Goal: Task Accomplishment & Management: Use online tool/utility

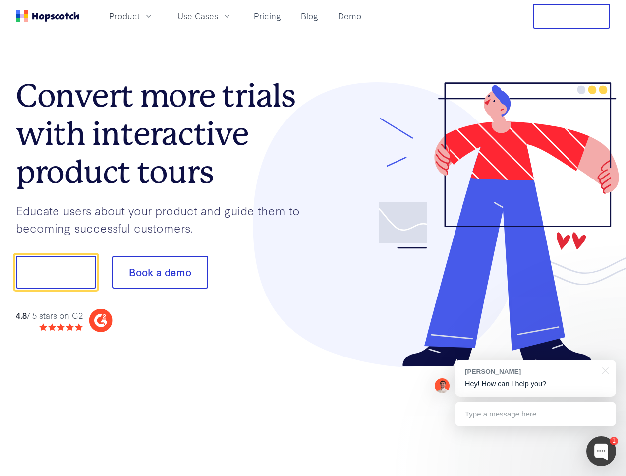
click at [313, 238] on div at bounding box center [461, 224] width 297 height 285
click at [140, 16] on span "Product" at bounding box center [124, 16] width 31 height 12
click at [218, 16] on span "Use Cases" at bounding box center [197, 16] width 41 height 12
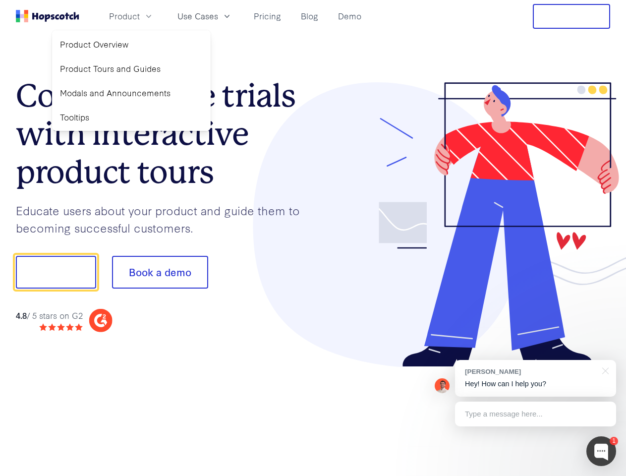
click at [571, 16] on button "Free Trial" at bounding box center [571, 16] width 77 height 25
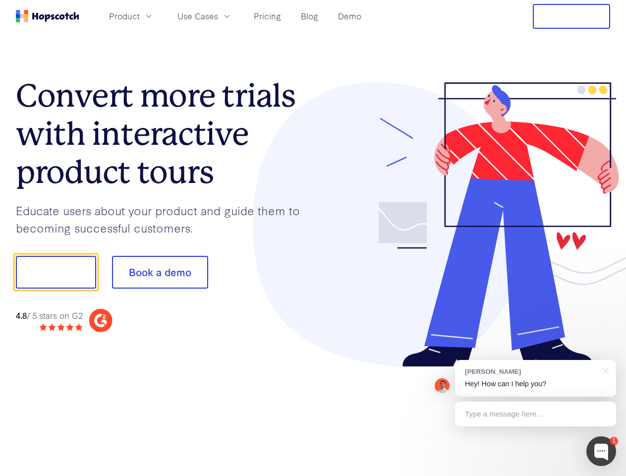
click at [55, 272] on button "Show me!" at bounding box center [56, 272] width 80 height 33
click at [160, 272] on button "Book a demo" at bounding box center [160, 272] width 96 height 33
click at [601, 451] on div at bounding box center [601, 451] width 30 height 30
click at [535, 378] on div "[PERSON_NAME] Hey! How can I help you?" at bounding box center [535, 378] width 161 height 37
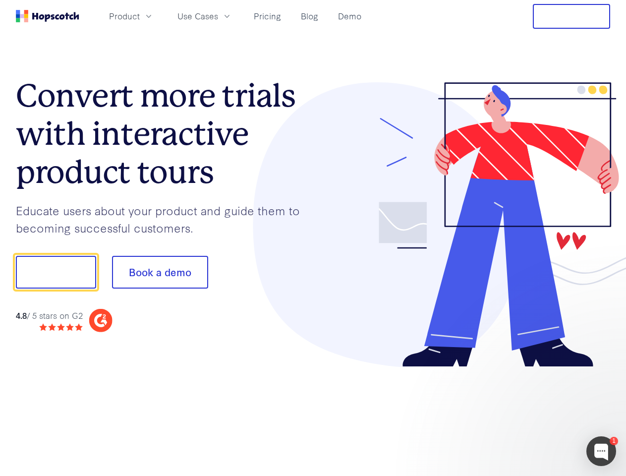
click at [603, 370] on div at bounding box center [523, 337] width 186 height 198
click at [535, 414] on div at bounding box center [523, 337] width 186 height 198
